Goal: Find specific page/section: Find specific page/section

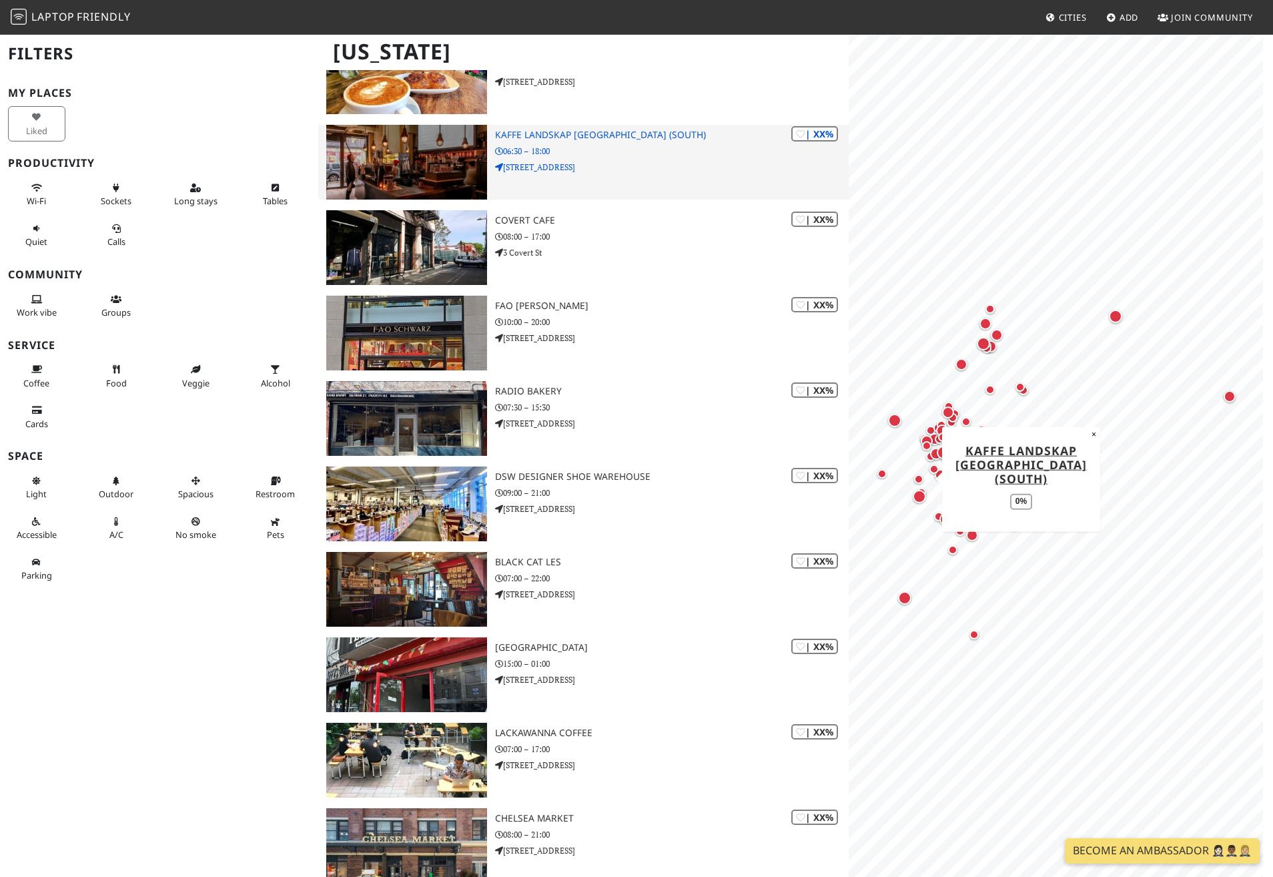
scroll to position [5005, 0]
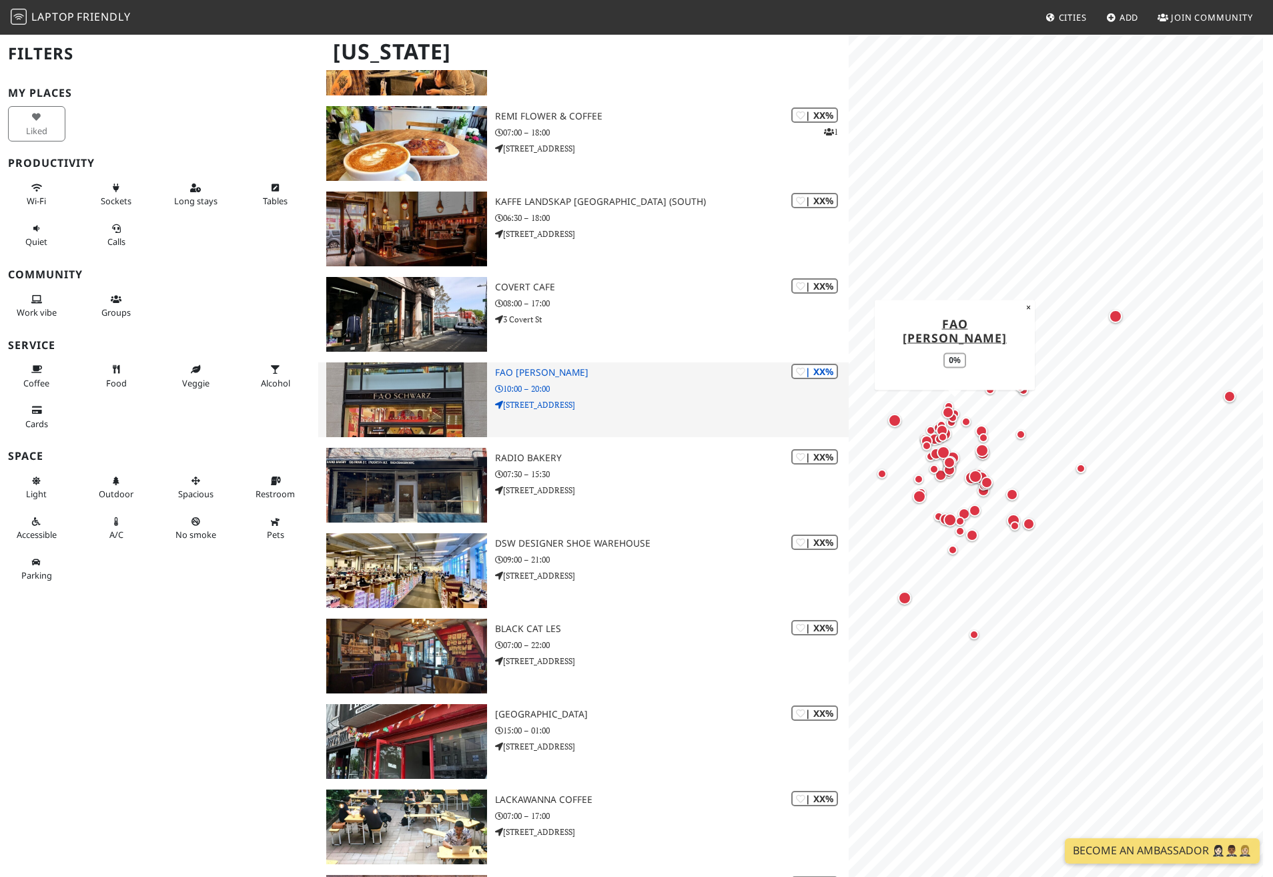
click at [551, 375] on h3 "FAO [PERSON_NAME]" at bounding box center [672, 372] width 354 height 11
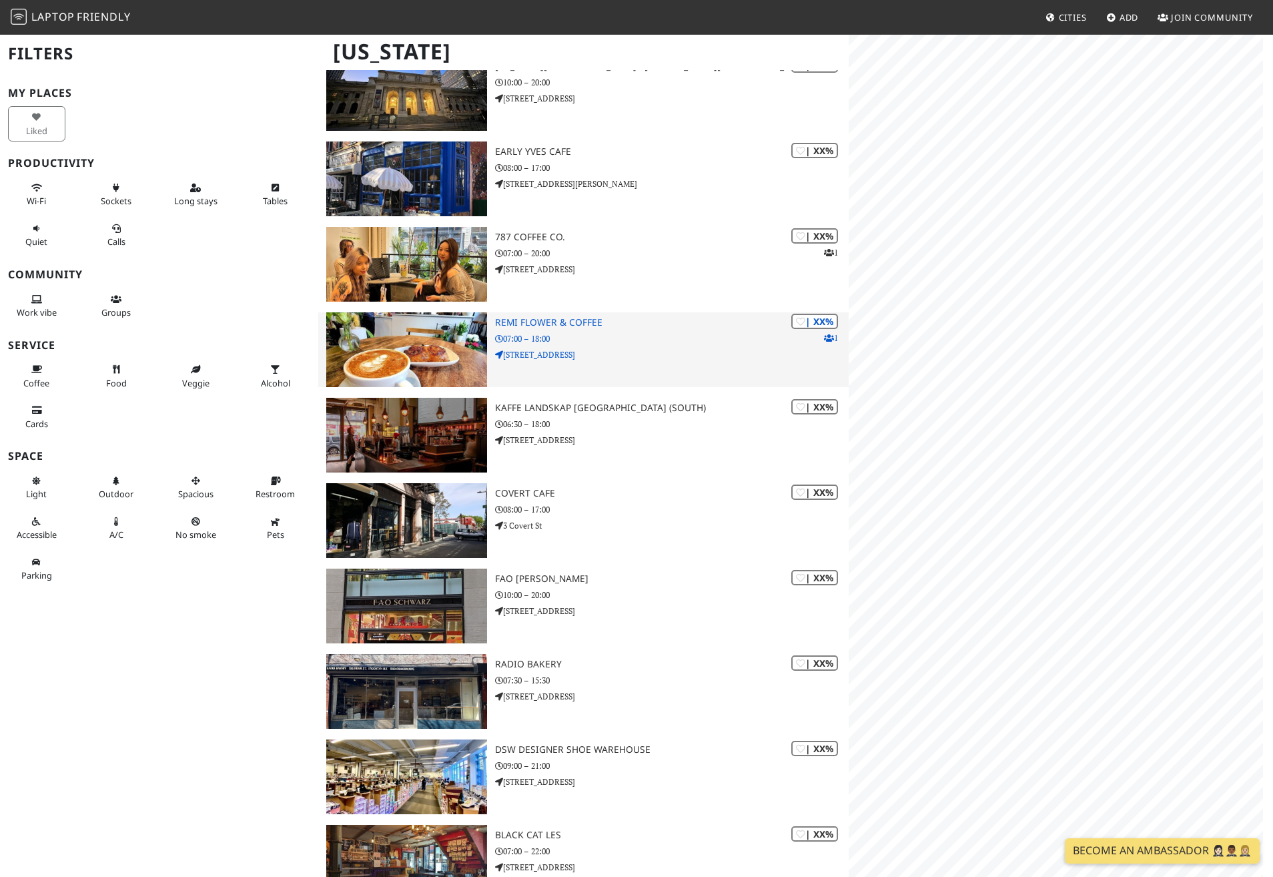
scroll to position [5005, 0]
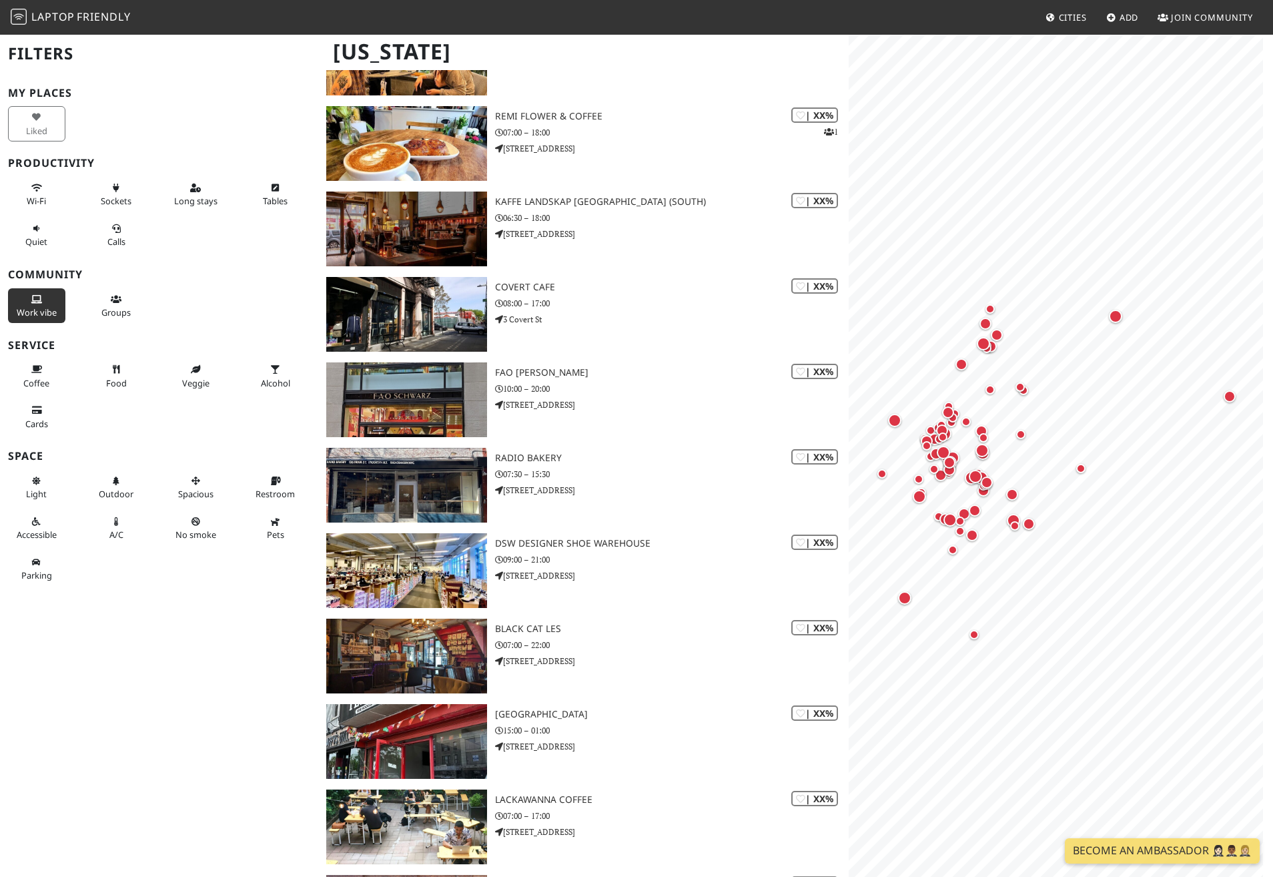
click at [36, 297] on icon at bounding box center [36, 300] width 11 height 9
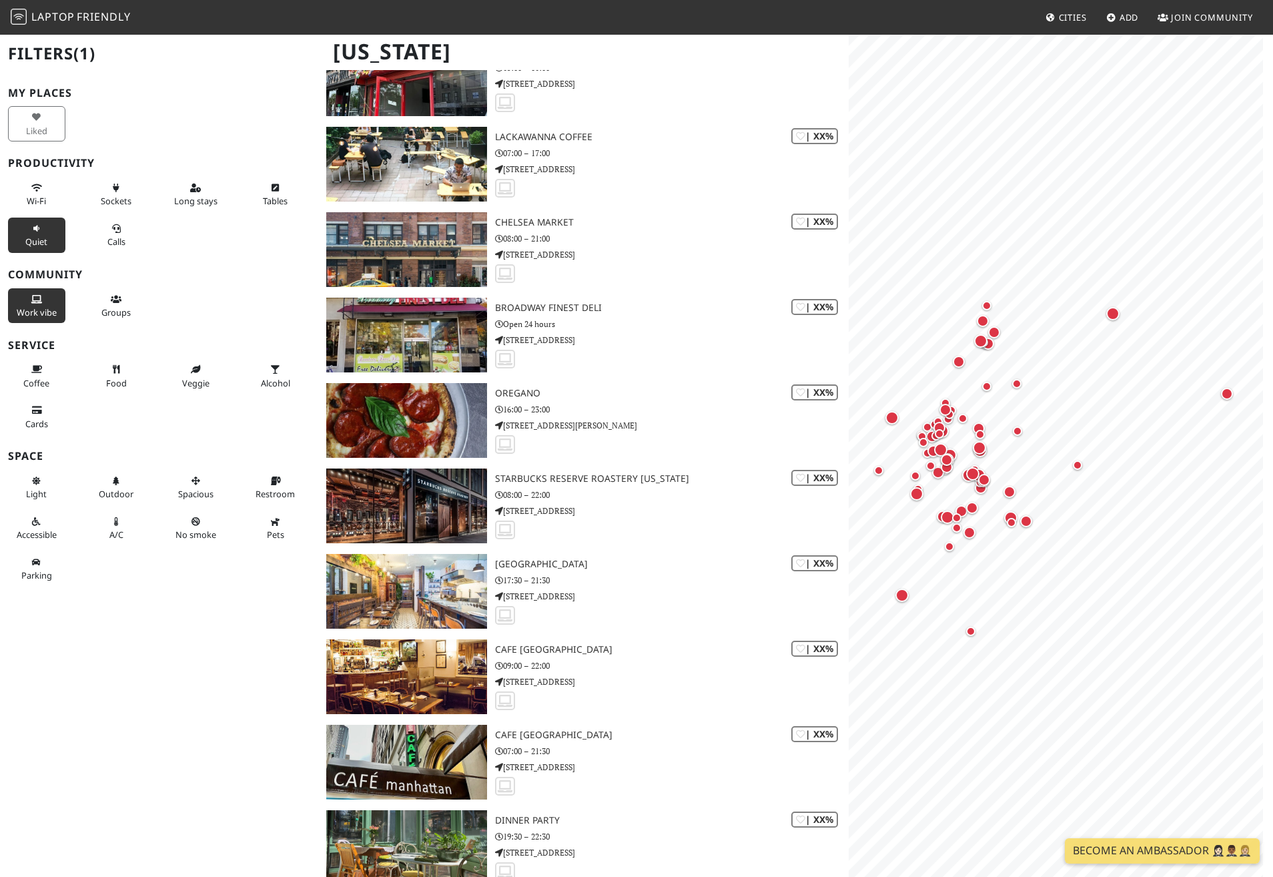
click at [33, 233] on button "Quiet" at bounding box center [36, 235] width 57 height 35
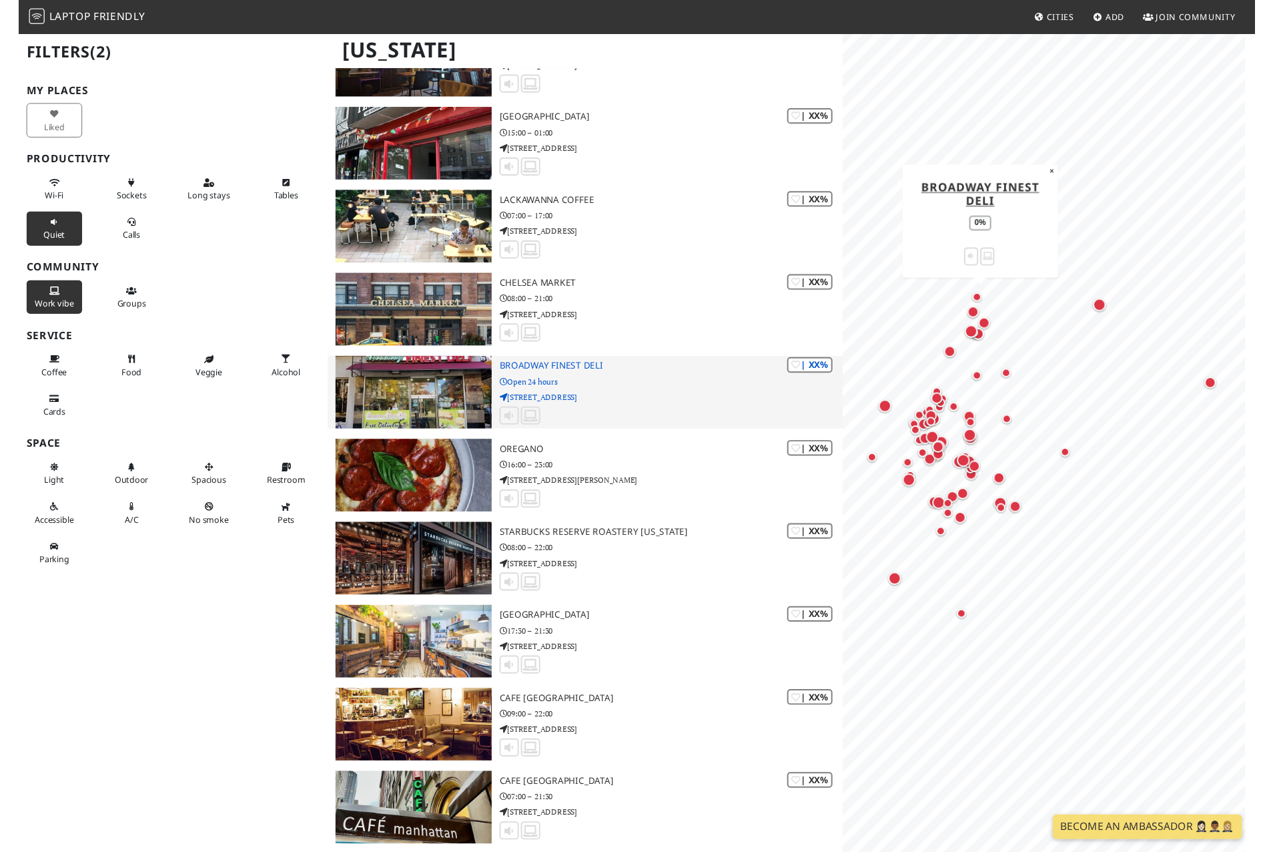
scroll to position [4805, 0]
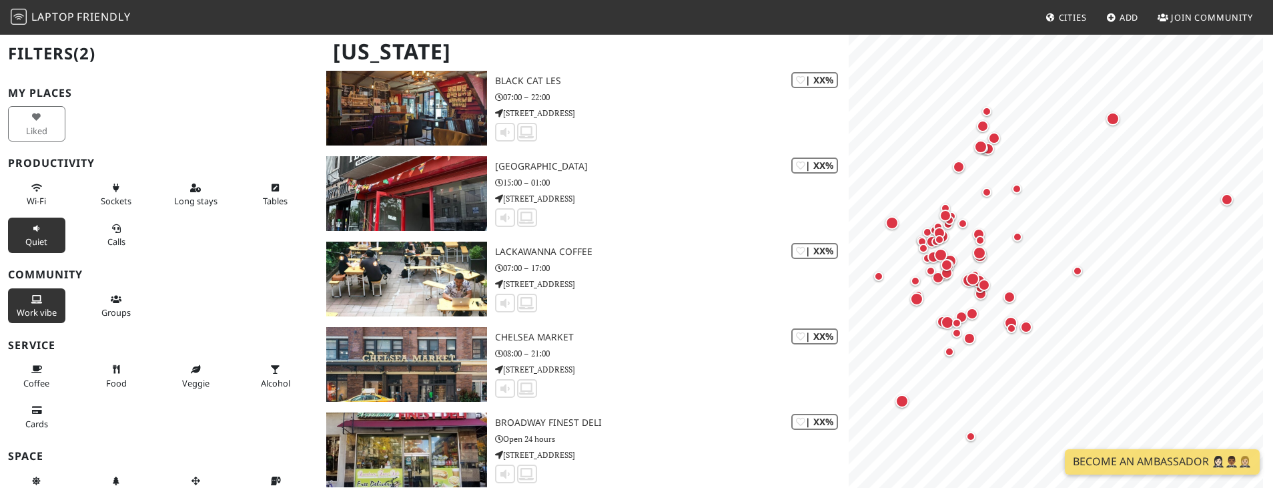
click at [29, 230] on button "Quiet" at bounding box center [36, 235] width 57 height 35
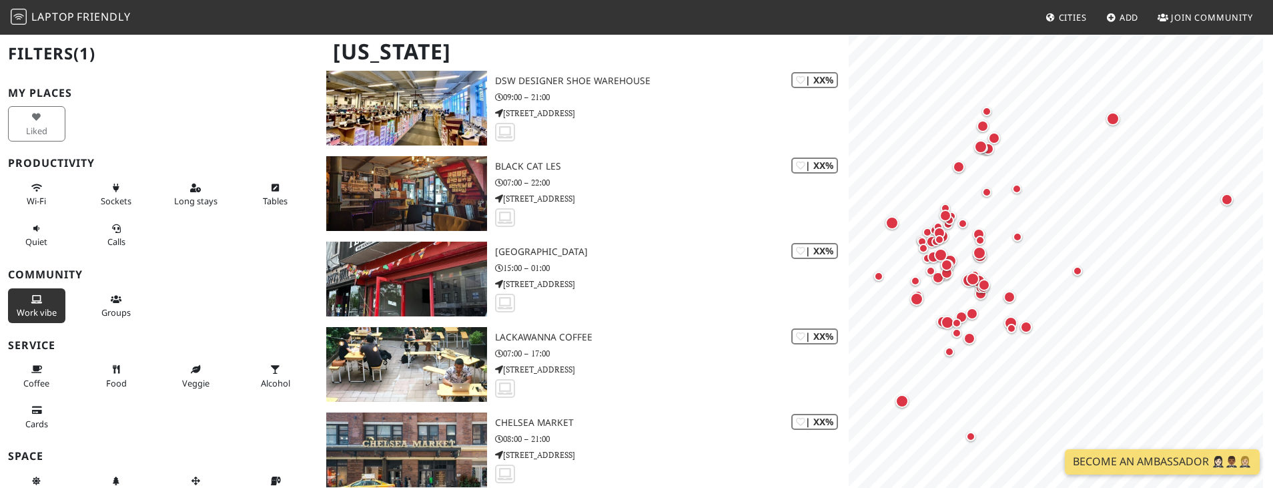
click at [43, 308] on span "Work vibe" at bounding box center [37, 312] width 40 height 12
